Goal: Task Accomplishment & Management: Use online tool/utility

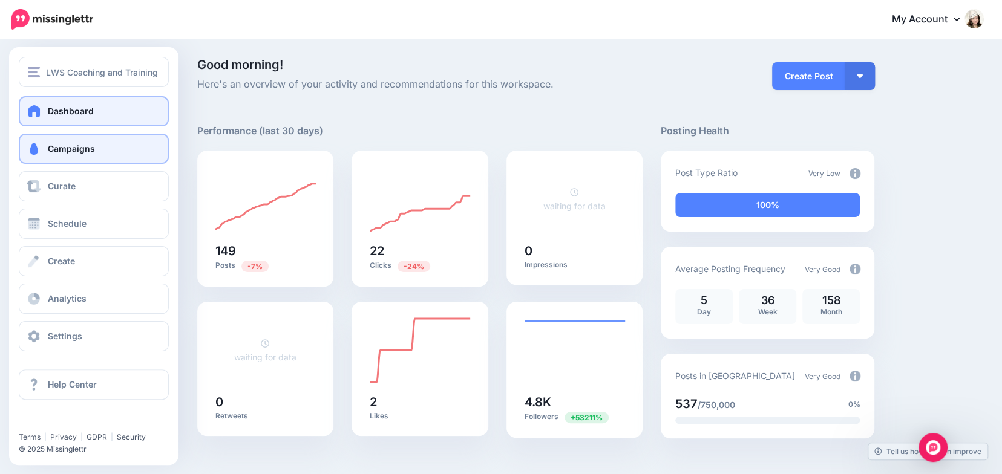
click at [24, 152] on link "Campaigns" at bounding box center [94, 149] width 150 height 30
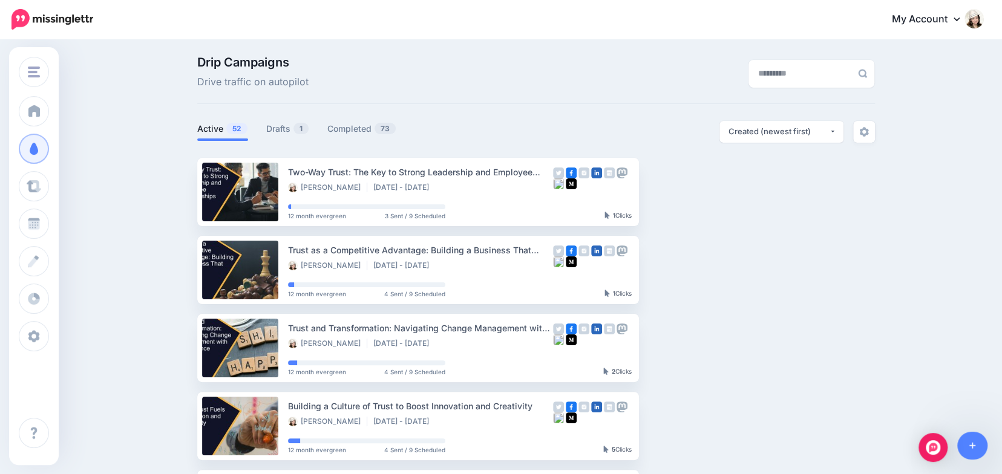
scroll to position [3, 0]
click at [279, 126] on link "Drafts 1" at bounding box center [287, 128] width 43 height 15
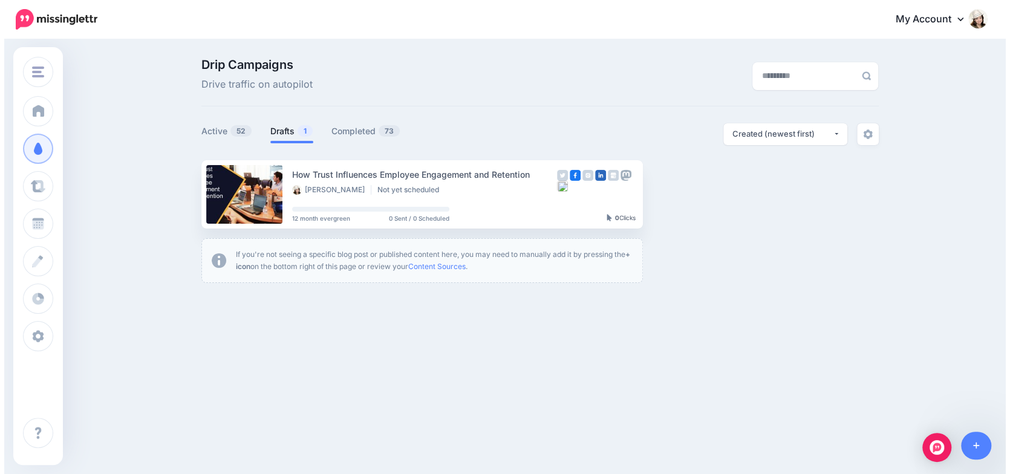
scroll to position [0, 0]
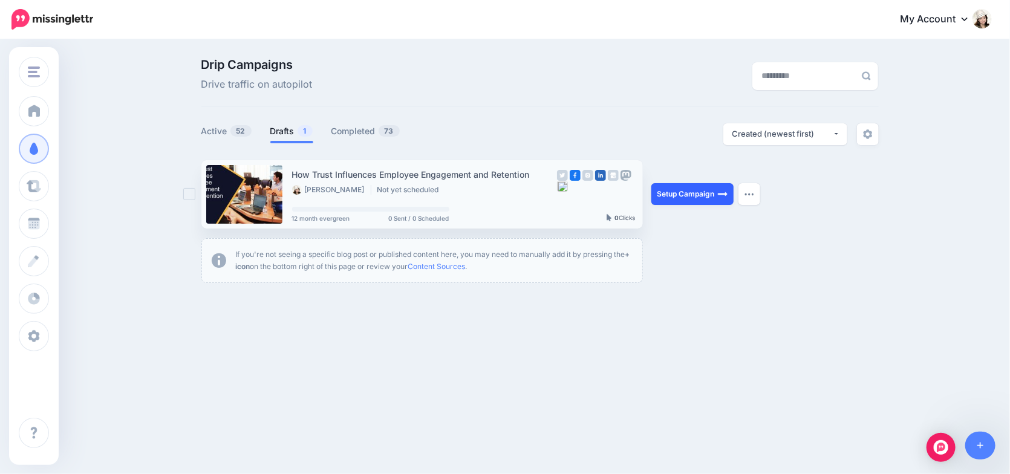
click at [684, 194] on link "Setup Campaign" at bounding box center [692, 194] width 82 height 22
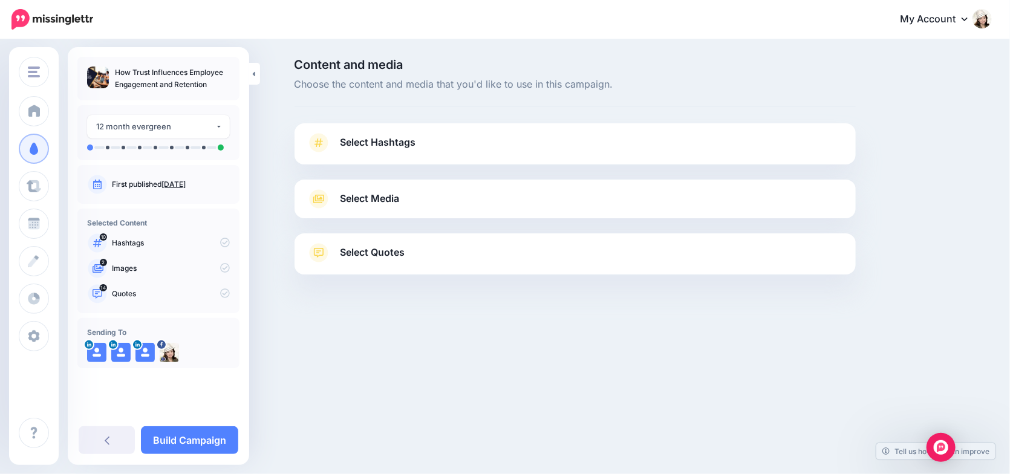
click at [395, 139] on span "Select Hashtags" at bounding box center [379, 142] width 76 height 16
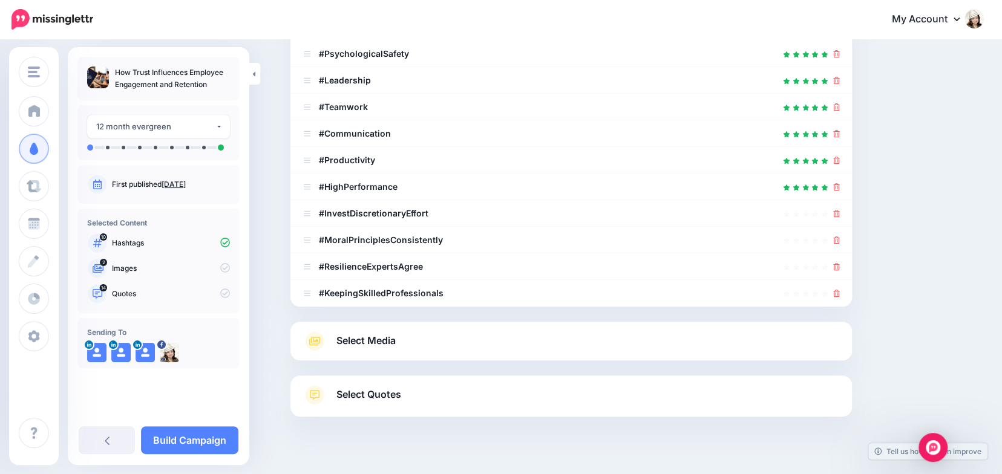
scroll to position [216, 0]
click at [840, 214] on icon at bounding box center [836, 212] width 7 height 7
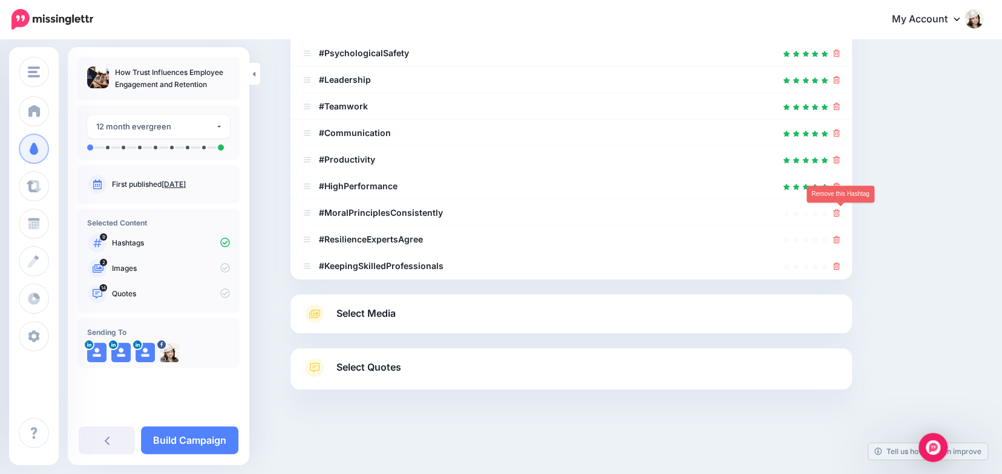
click at [840, 214] on icon at bounding box center [836, 212] width 7 height 7
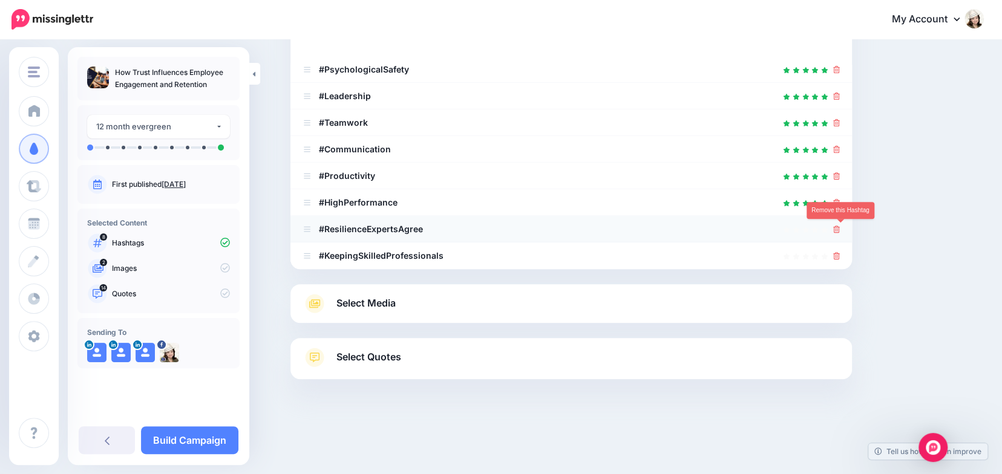
click at [840, 229] on icon at bounding box center [836, 229] width 7 height 7
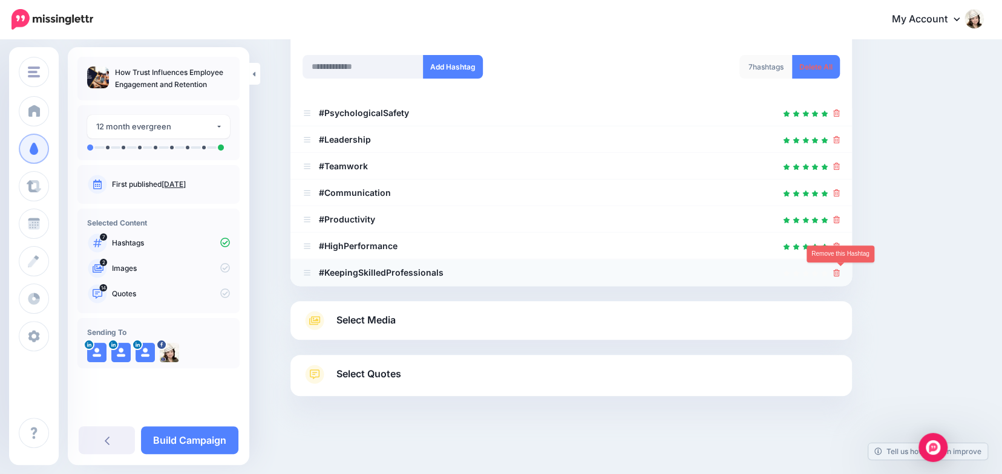
click at [840, 270] on icon at bounding box center [836, 272] width 7 height 7
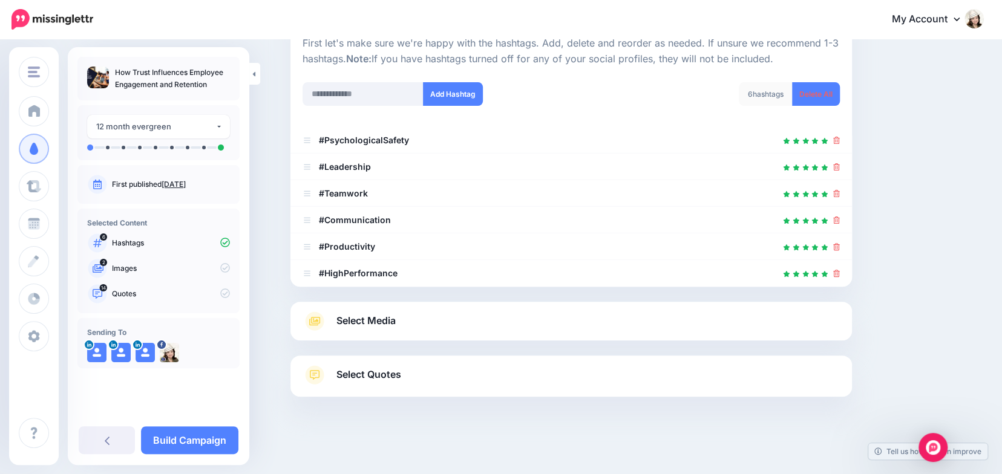
click at [378, 319] on span "Select Media" at bounding box center [365, 321] width 59 height 16
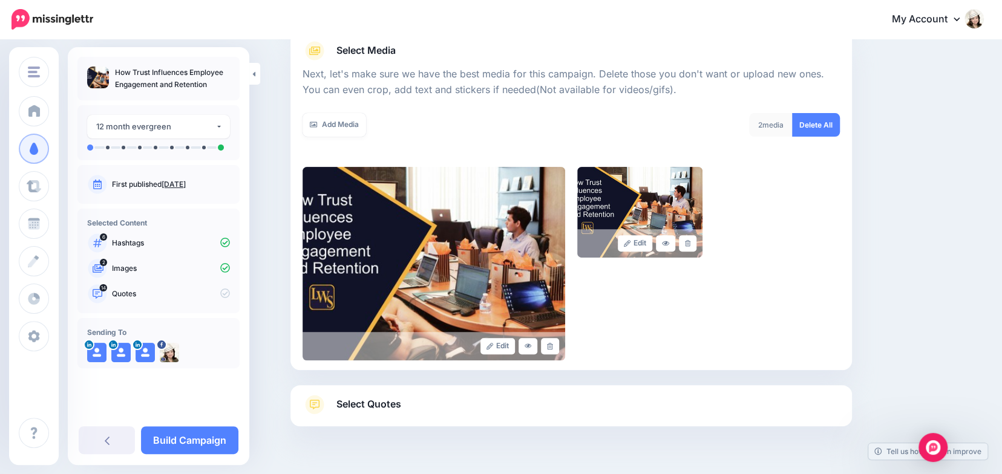
scroll to position [178, 0]
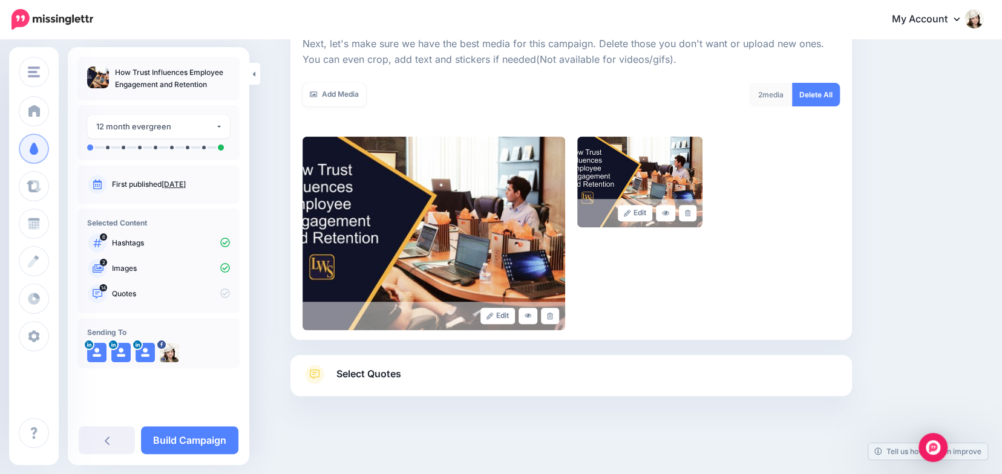
click at [363, 376] on span "Select Quotes" at bounding box center [368, 374] width 65 height 16
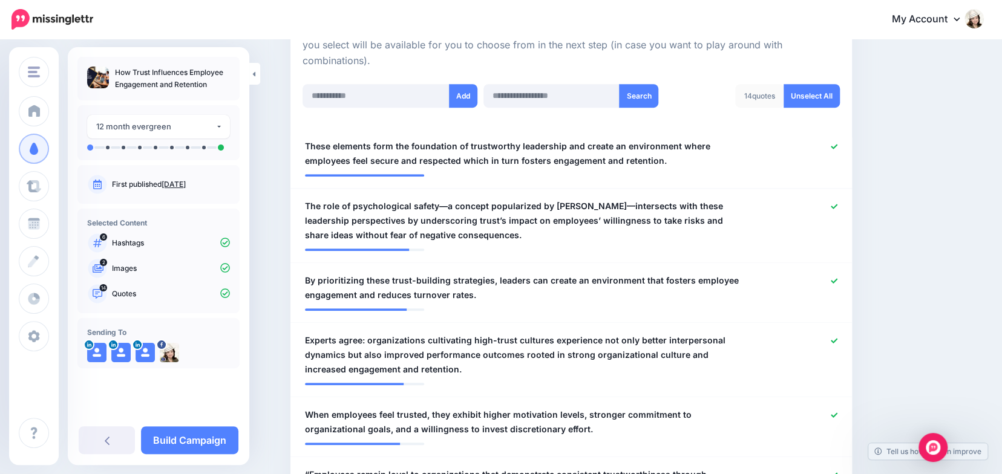
scroll to position [295, 0]
click at [837, 143] on icon at bounding box center [833, 146] width 7 height 7
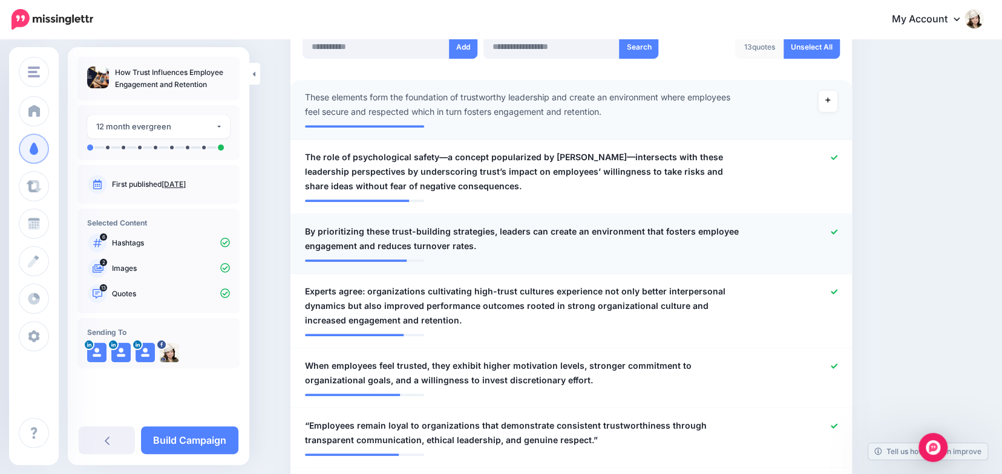
scroll to position [342, 0]
click at [379, 230] on span "By prioritizing these trust-building strategies, leaders can create an environm…" at bounding box center [525, 239] width 441 height 29
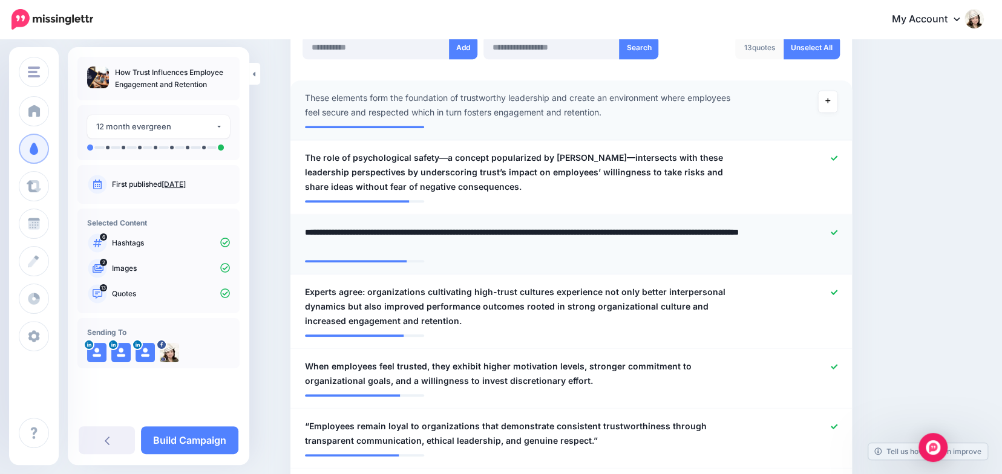
drag, startPoint x: 370, startPoint y: 231, endPoint x: 391, endPoint y: 230, distance: 21.2
click at [391, 230] on textarea "**********" at bounding box center [525, 239] width 441 height 29
type textarea "**********"
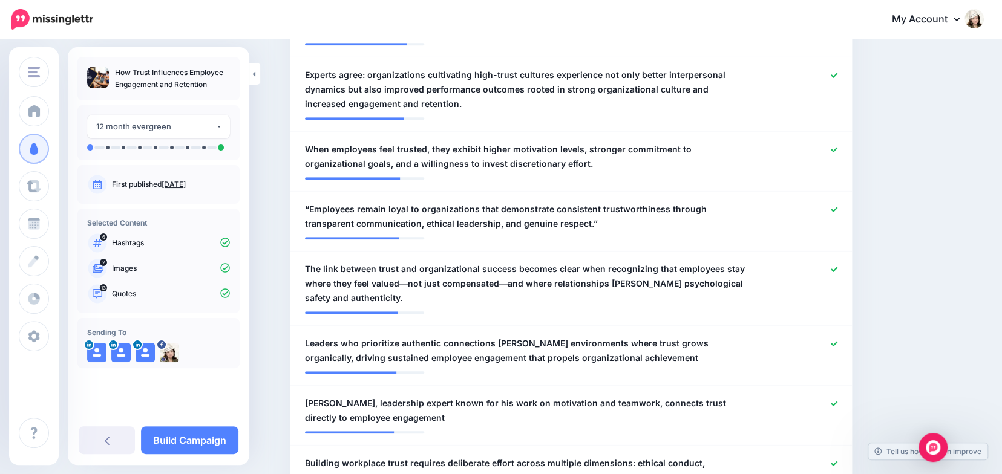
scroll to position [560, 0]
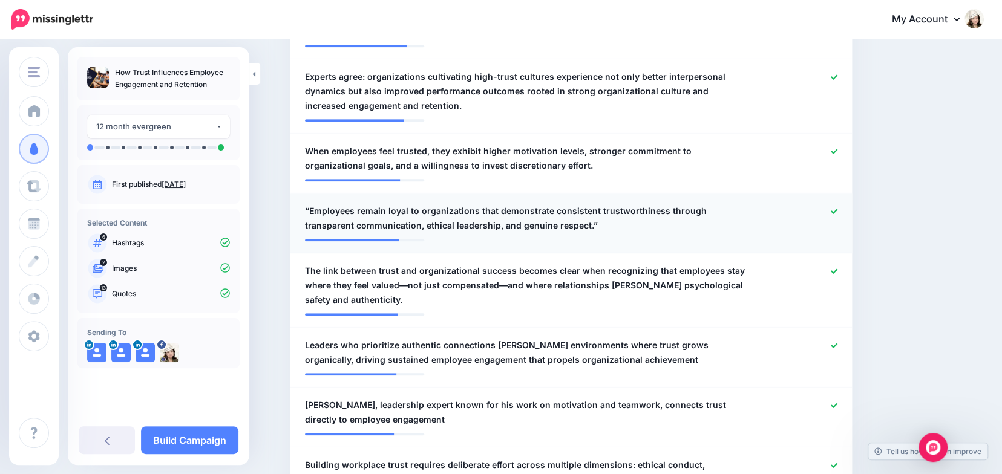
click at [315, 206] on span "“Employees remain loyal to organizations that demonstrate consistent trustworth…" at bounding box center [525, 218] width 441 height 29
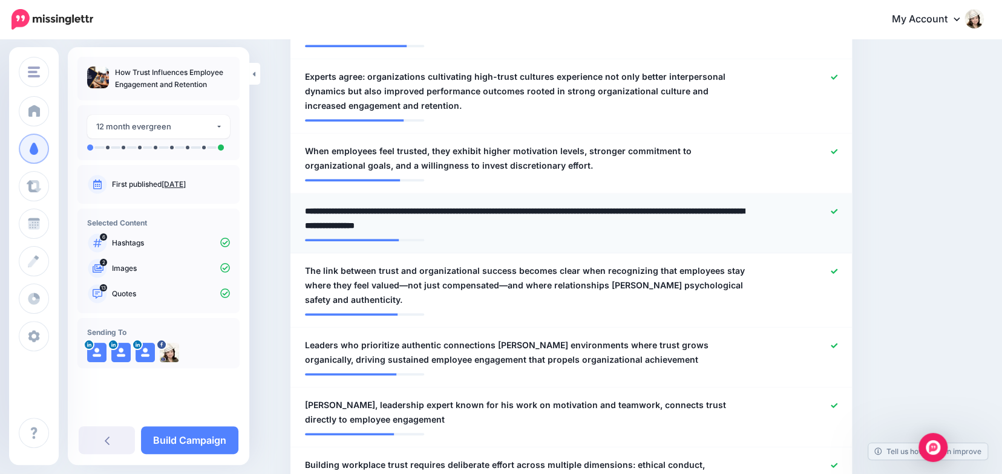
scroll to position [557, 0]
click at [315, 206] on textarea "**********" at bounding box center [525, 218] width 441 height 29
click at [548, 223] on textarea "**********" at bounding box center [525, 218] width 441 height 29
type textarea "**********"
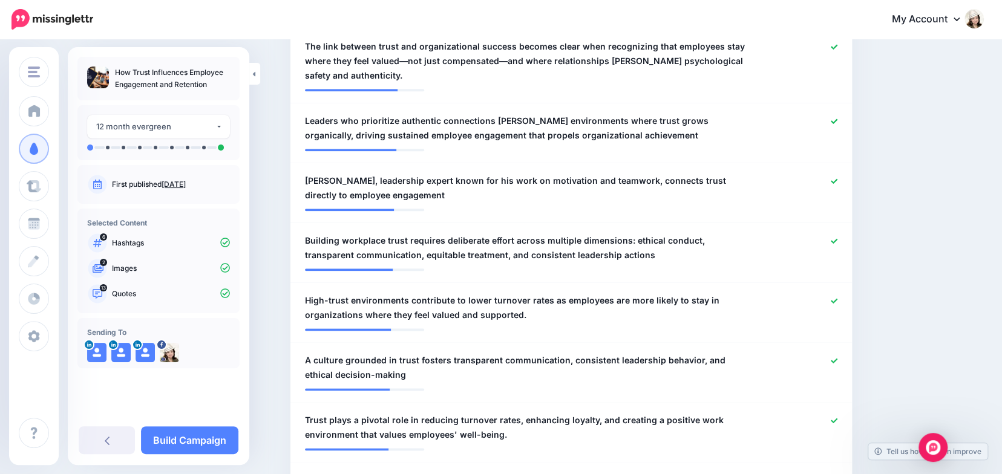
scroll to position [783, 0]
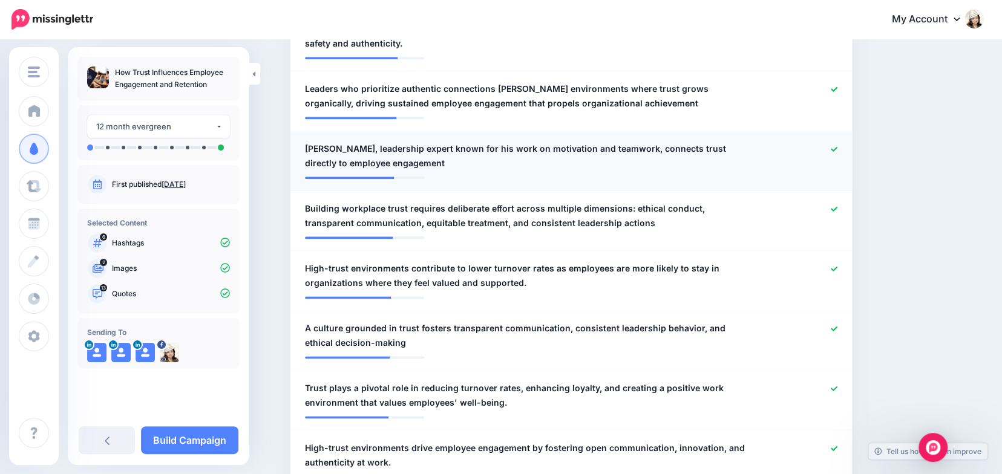
click at [835, 147] on icon at bounding box center [833, 149] width 7 height 7
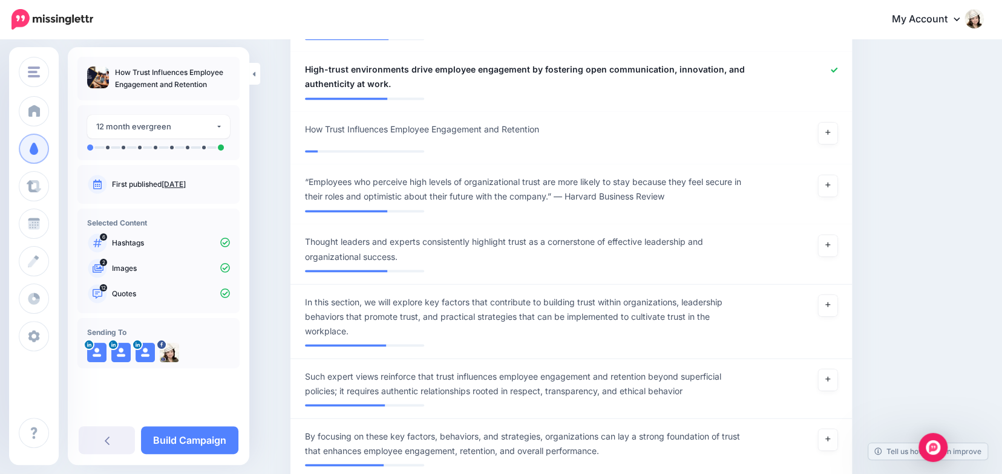
scroll to position [1193, 0]
click at [829, 183] on icon at bounding box center [827, 184] width 5 height 7
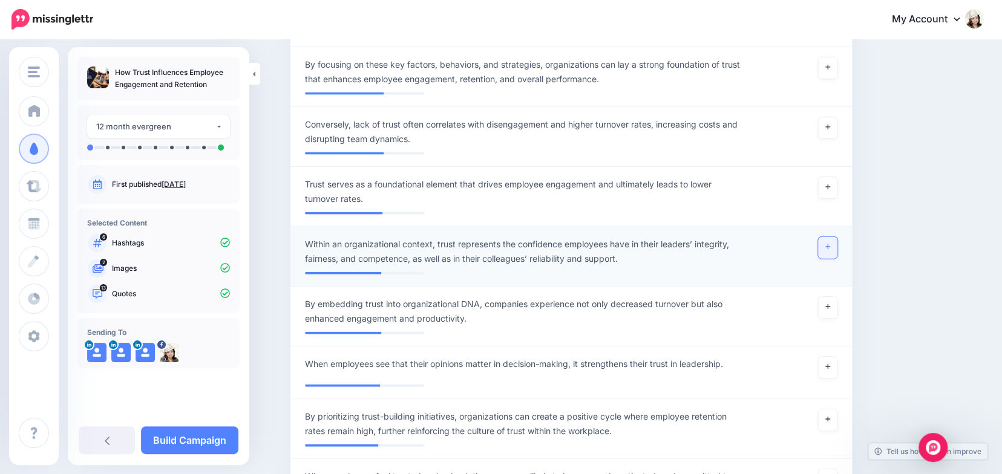
scroll to position [1564, 0]
click at [830, 246] on icon at bounding box center [827, 247] width 5 height 5
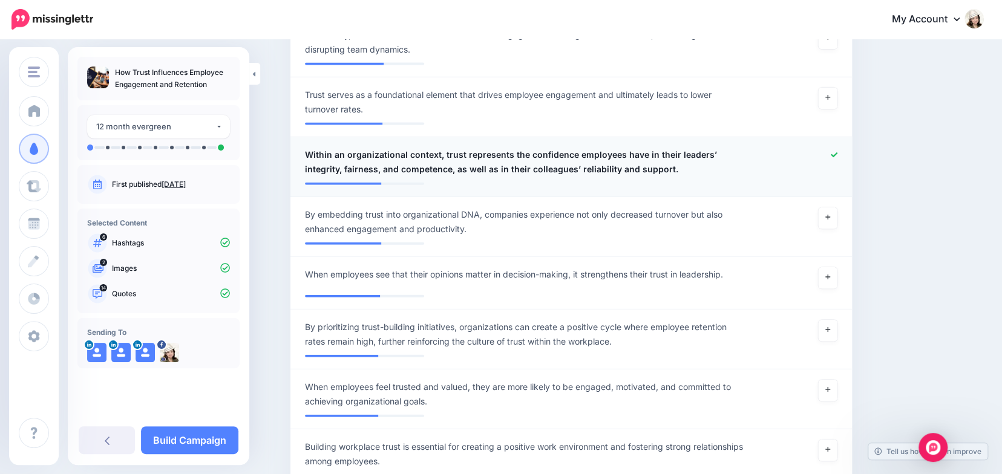
scroll to position [1654, 0]
click at [188, 445] on link "Build Campaign" at bounding box center [189, 440] width 97 height 28
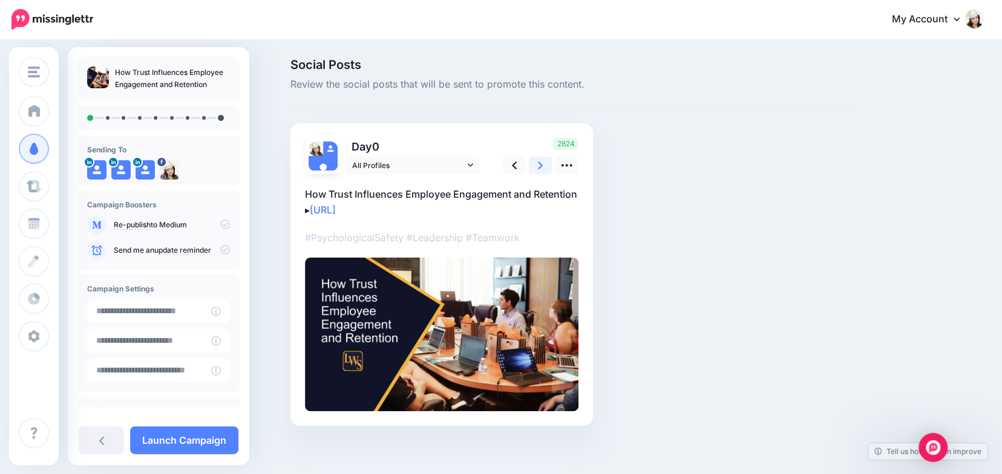
click at [547, 164] on link at bounding box center [540, 166] width 23 height 18
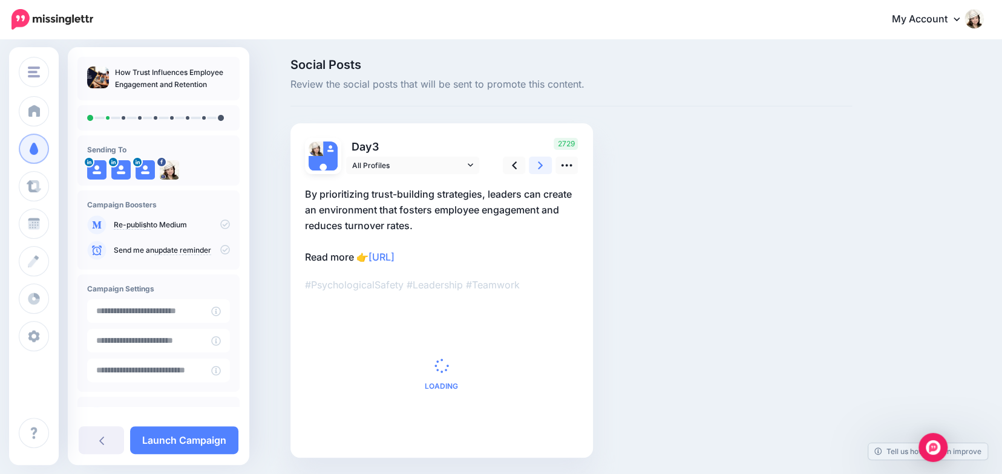
click at [547, 164] on link at bounding box center [540, 166] width 23 height 18
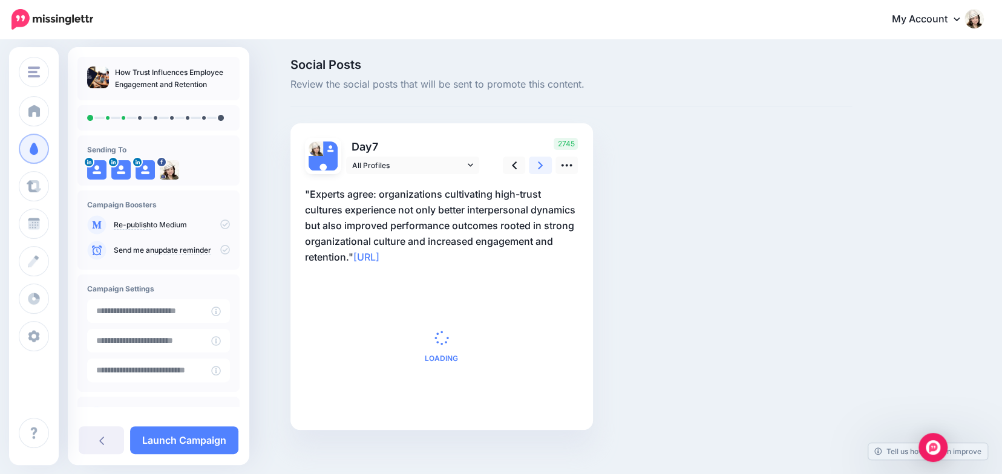
click at [547, 164] on link at bounding box center [540, 166] width 23 height 18
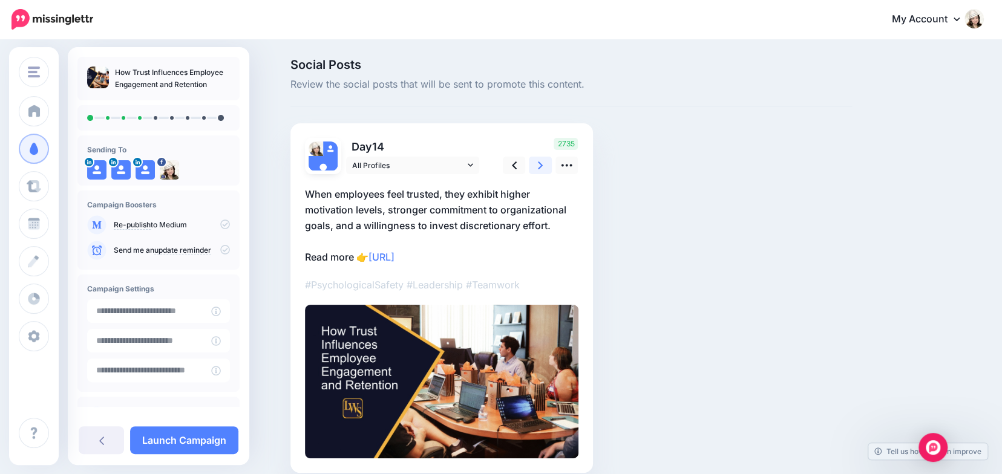
click at [547, 164] on link at bounding box center [540, 166] width 23 height 18
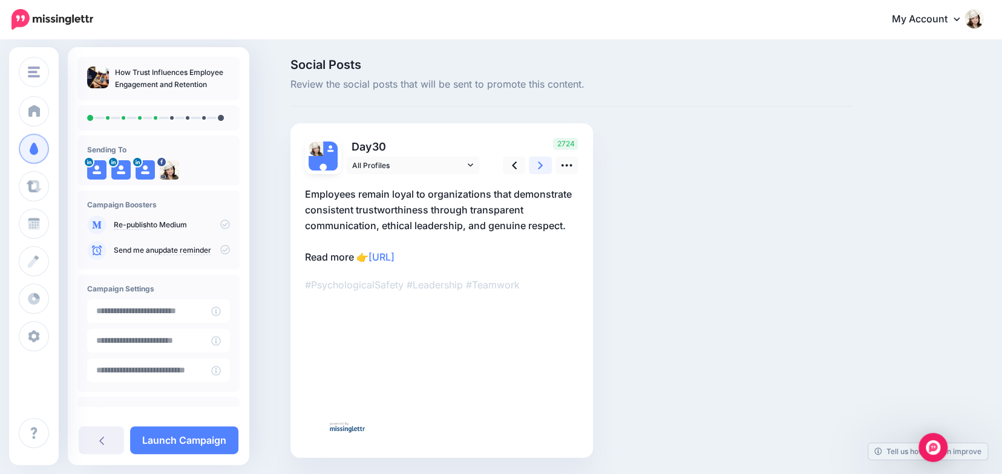
click at [547, 164] on link at bounding box center [540, 166] width 23 height 18
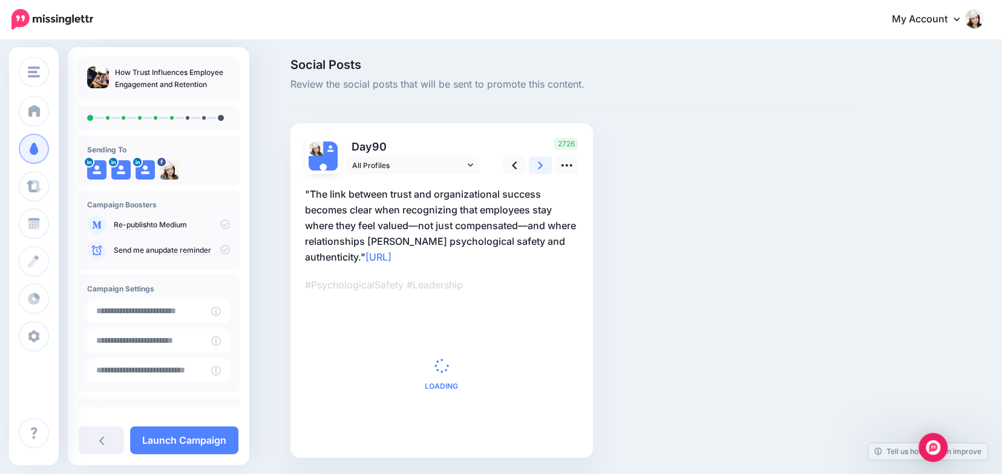
click at [547, 164] on link at bounding box center [540, 166] width 23 height 18
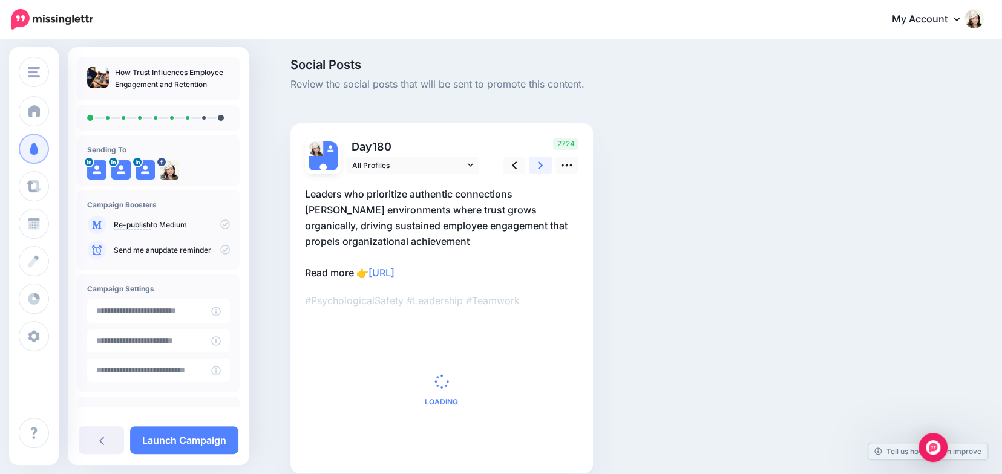
click at [547, 164] on link at bounding box center [540, 166] width 23 height 18
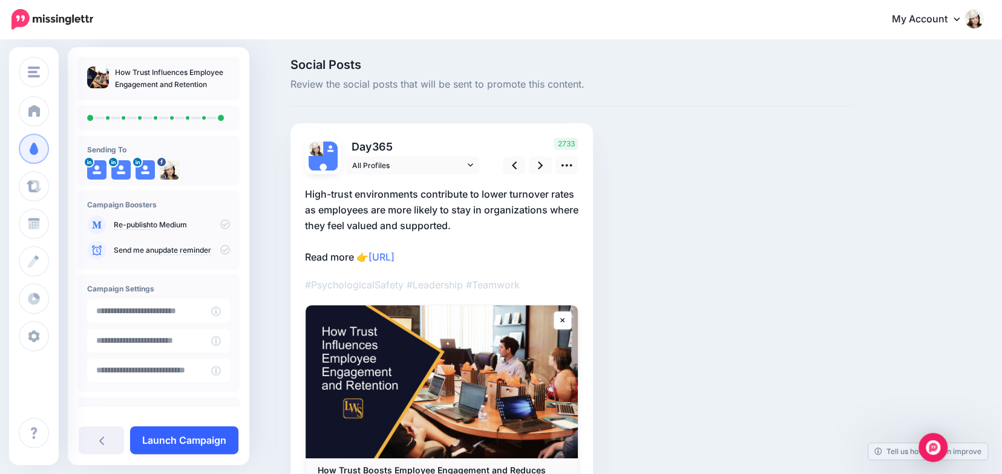
click at [183, 440] on link "Launch Campaign" at bounding box center [184, 440] width 108 height 28
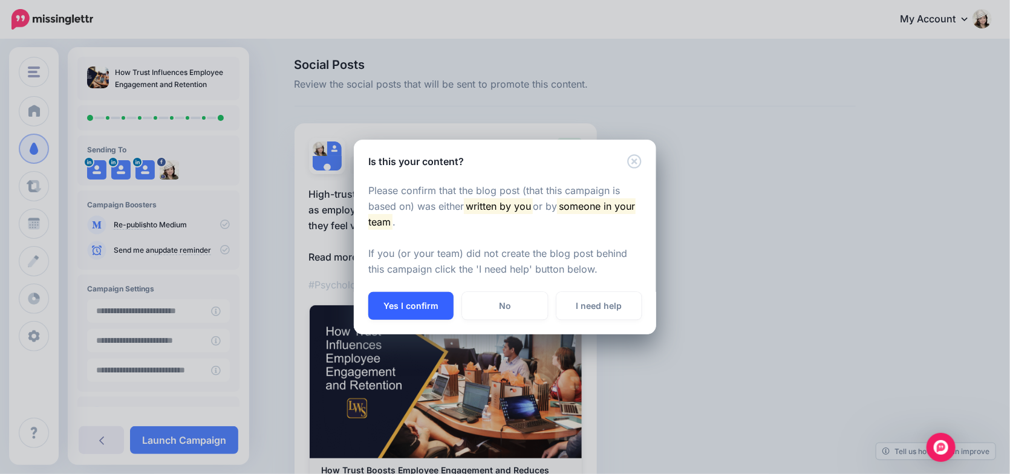
click at [391, 310] on button "Yes I confirm" at bounding box center [410, 306] width 85 height 28
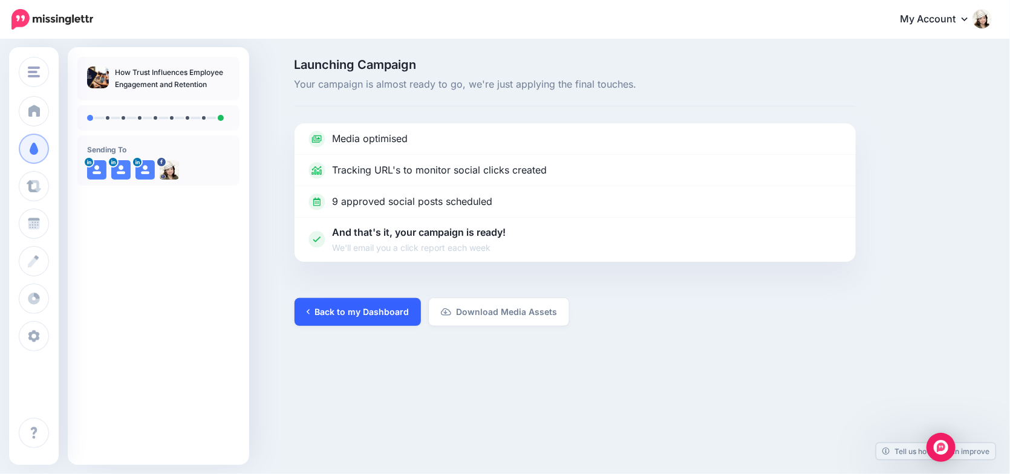
click at [343, 314] on link "Back to my Dashboard" at bounding box center [358, 312] width 126 height 28
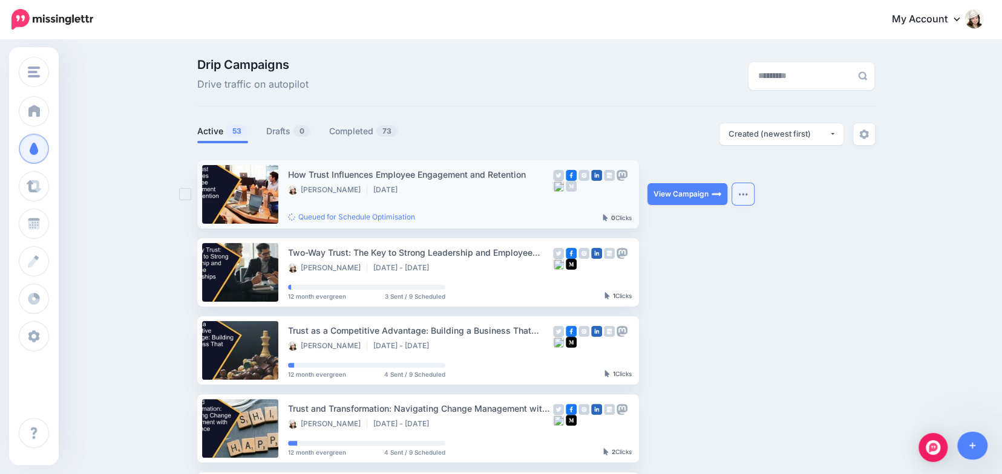
click at [749, 189] on button "button" at bounding box center [743, 194] width 22 height 22
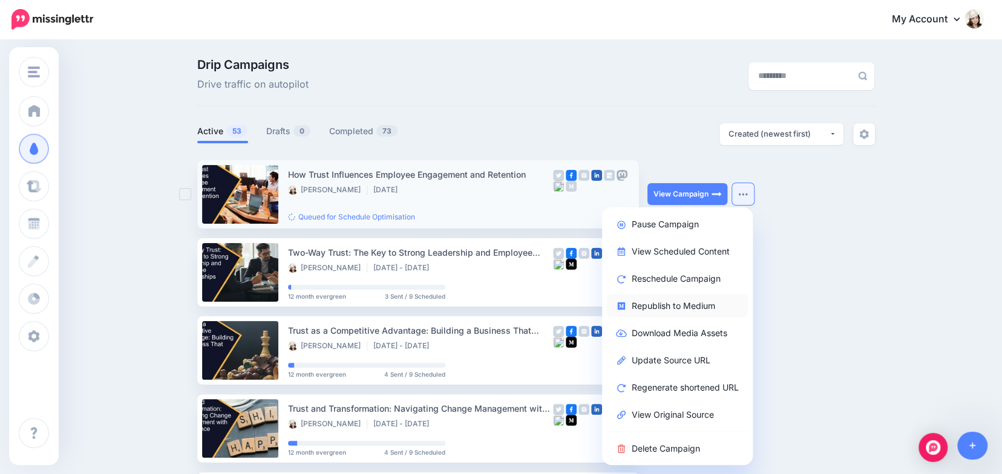
click at [681, 305] on link "Republish to Medium" at bounding box center [677, 306] width 141 height 24
